Goal: Go to known website: Go to known website

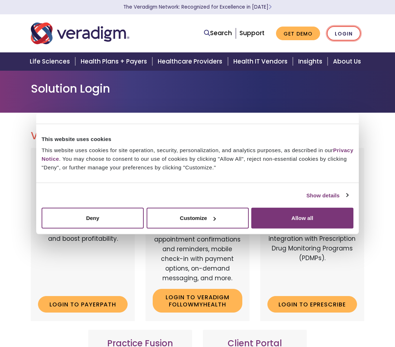
click at [348, 29] on link "Login" at bounding box center [344, 33] width 34 height 15
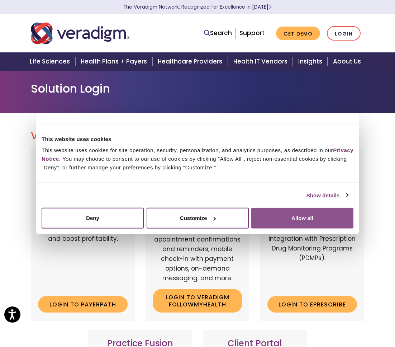
click at [291, 218] on button "Allow all" at bounding box center [302, 218] width 102 height 21
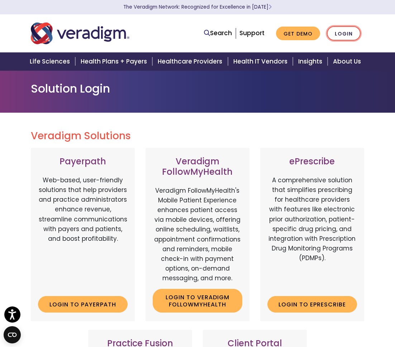
click at [344, 35] on link "Login" at bounding box center [344, 33] width 34 height 15
click at [87, 296] on link "Login to Payerpath" at bounding box center [83, 304] width 90 height 16
